Goal: Task Accomplishment & Management: Manage account settings

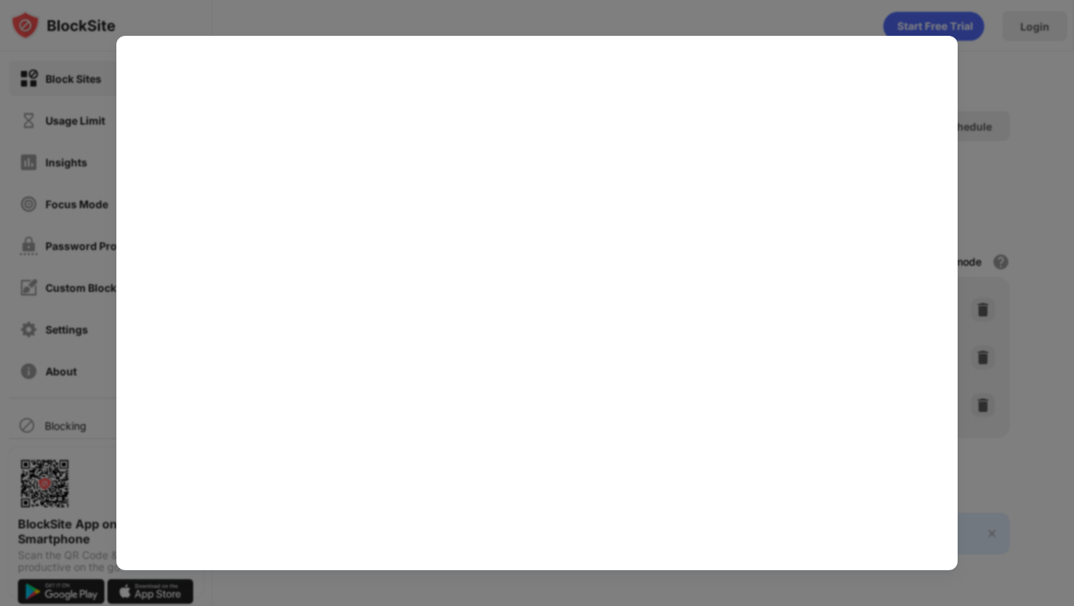
click at [559, 20] on div at bounding box center [537, 303] width 1074 height 606
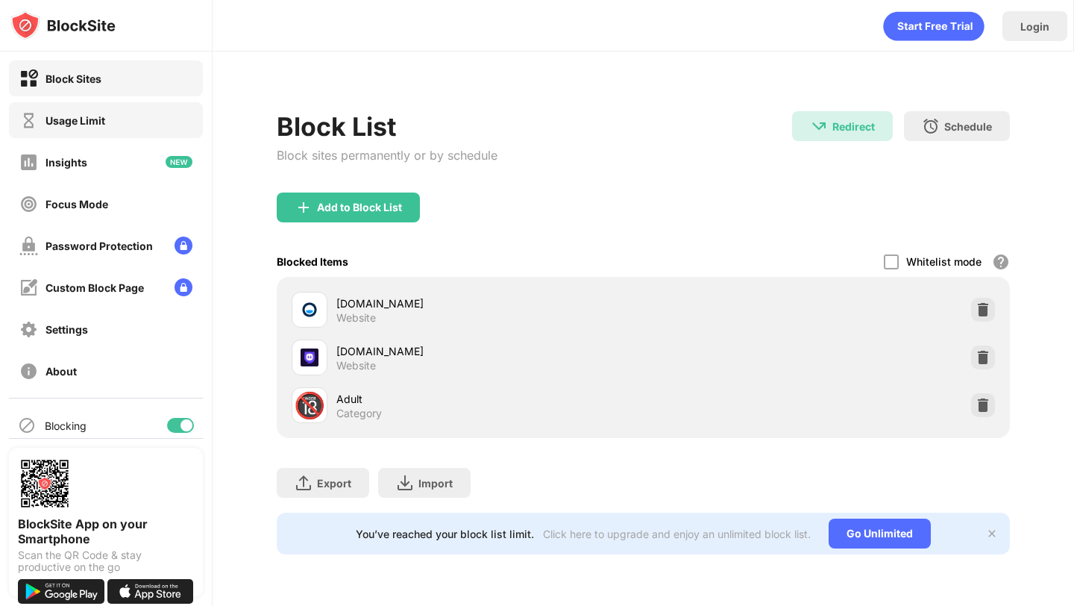
click at [125, 128] on div "Usage Limit" at bounding box center [106, 120] width 194 height 36
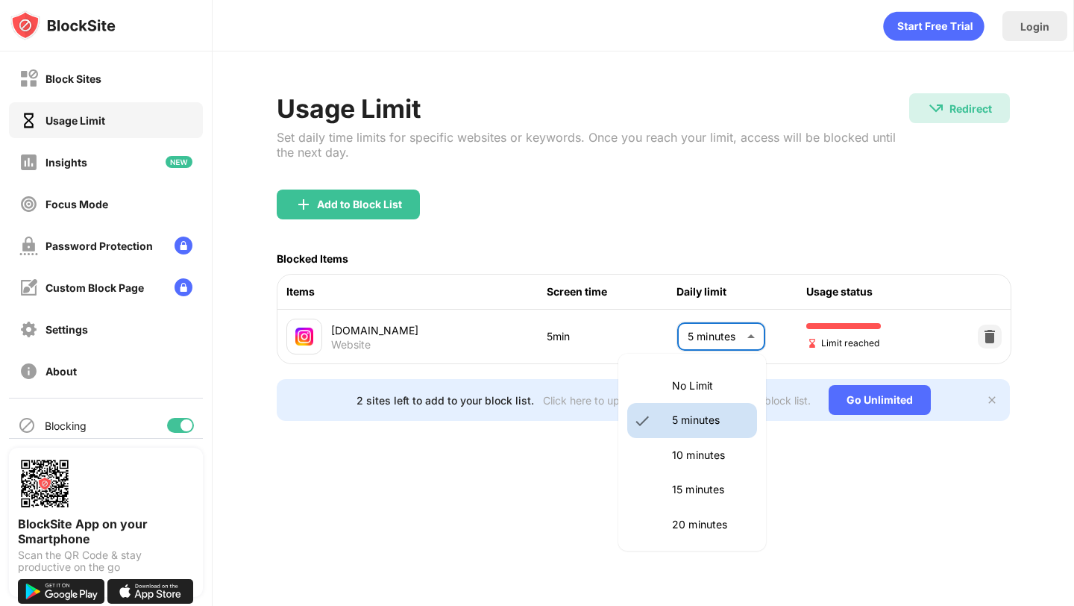
click at [738, 339] on body "Block Sites Usage Limit Insights Focus Mode Password Protection Custom Block Pa…" at bounding box center [537, 303] width 1074 height 606
click at [681, 452] on p "10 minutes" at bounding box center [710, 455] width 76 height 16
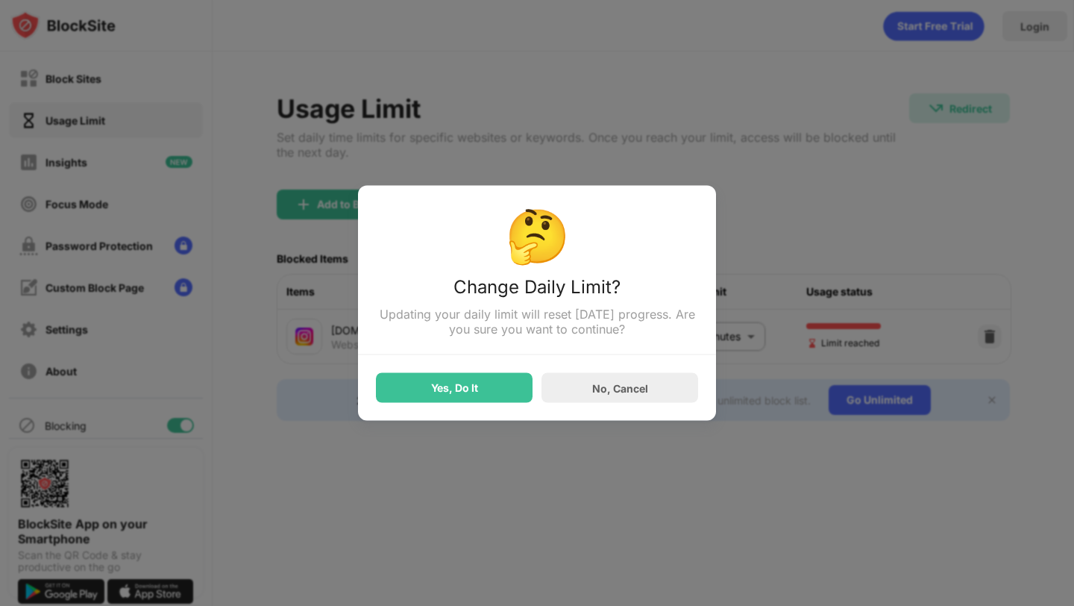
click at [475, 392] on div "Yes, Do It" at bounding box center [454, 388] width 47 height 12
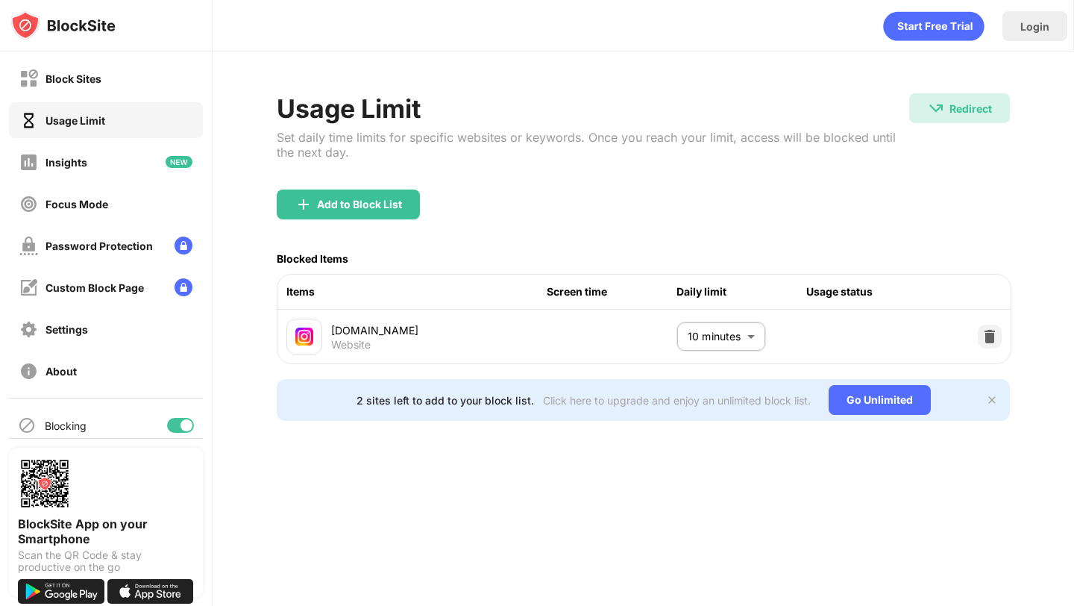
click at [725, 344] on body "Block Sites Usage Limit Insights Focus Mode Password Protection Custom Block Pa…" at bounding box center [537, 303] width 1074 height 606
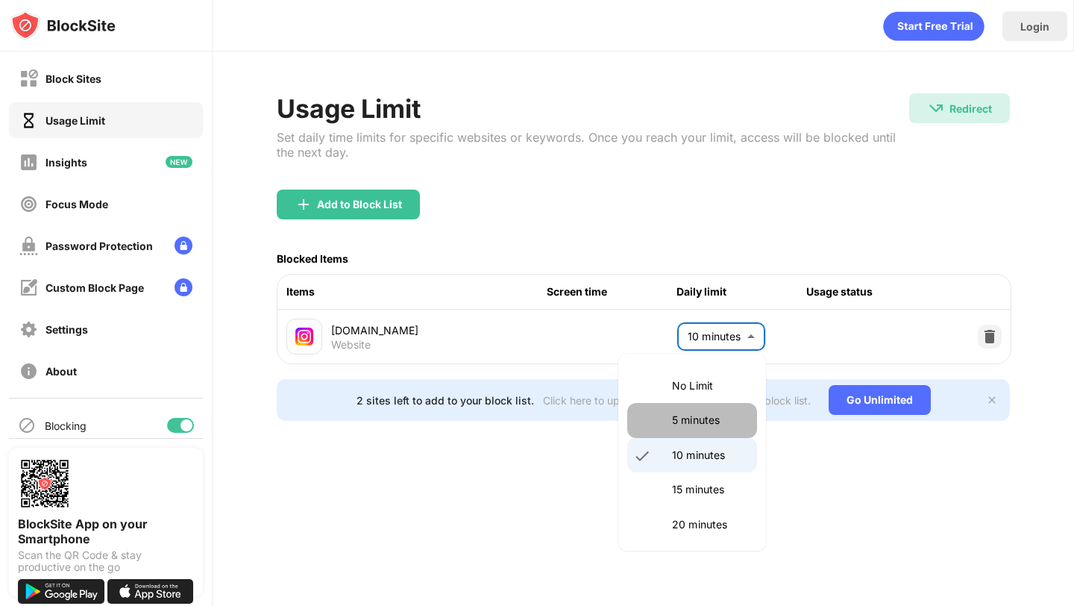
click at [703, 427] on p "5 minutes" at bounding box center [710, 420] width 76 height 16
type input "*"
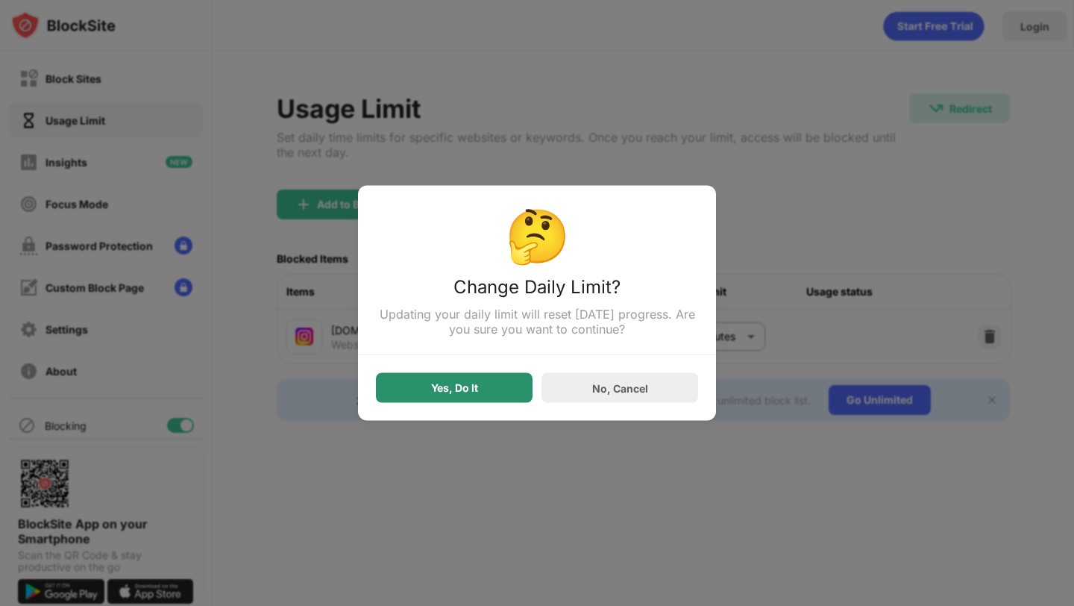
click at [464, 398] on div "Yes, Do It" at bounding box center [454, 388] width 157 height 30
